Goal: Task Accomplishment & Management: Manage account settings

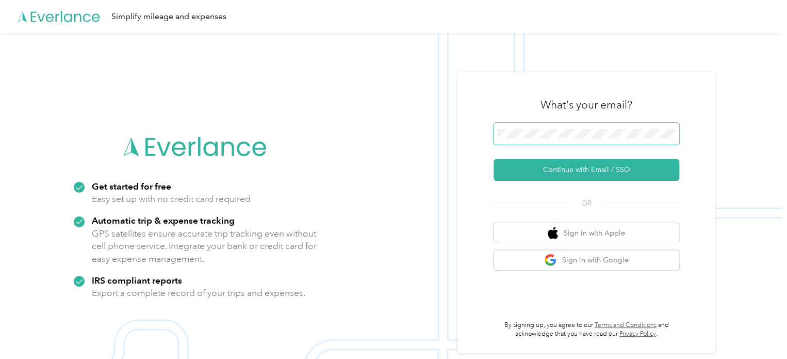
click at [494, 159] on button "Continue with Email / SSO" at bounding box center [587, 170] width 186 height 22
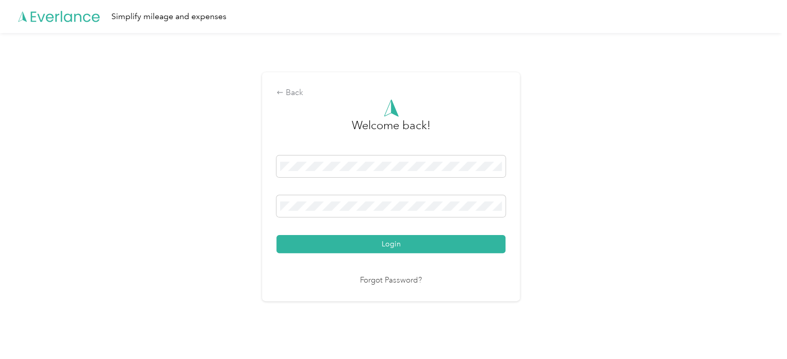
click at [277, 235] on button "Login" at bounding box center [391, 244] width 229 height 18
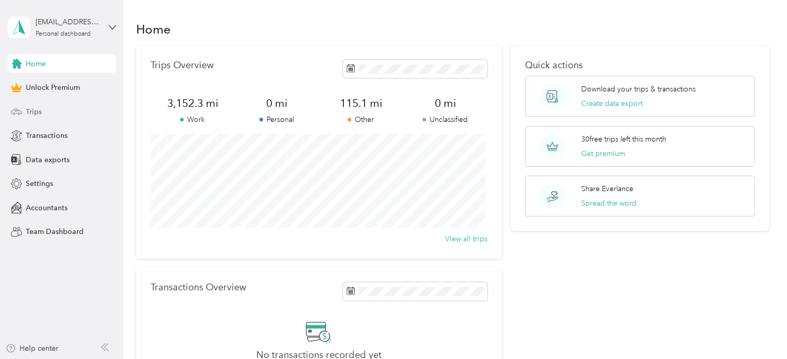
click at [54, 113] on div "Trips" at bounding box center [62, 111] width 108 height 19
